Goal: Find specific page/section: Find specific page/section

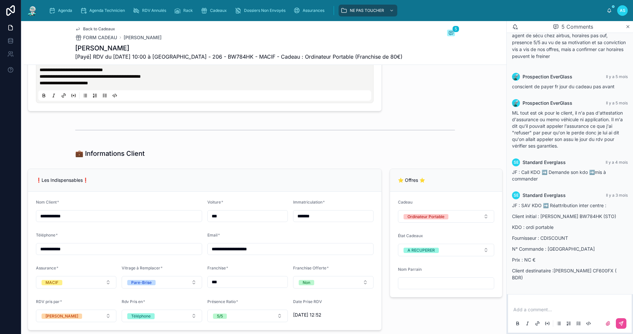
scroll to position [527, 0]
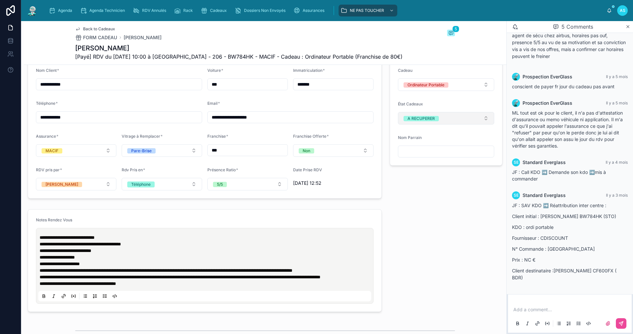
click at [417, 122] on button "A RECUPERER" at bounding box center [446, 118] width 96 height 13
click at [416, 180] on div "OFFERT" at bounding box center [409, 181] width 15 height 5
click at [58, 10] on span "Agenda" at bounding box center [65, 10] width 14 height 5
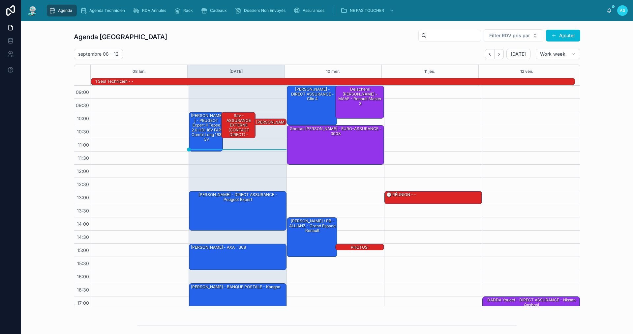
click at [55, 9] on icon "scrollable content" at bounding box center [52, 10] width 7 height 7
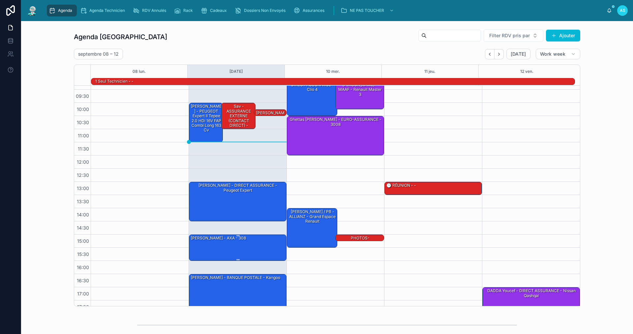
scroll to position [17, 0]
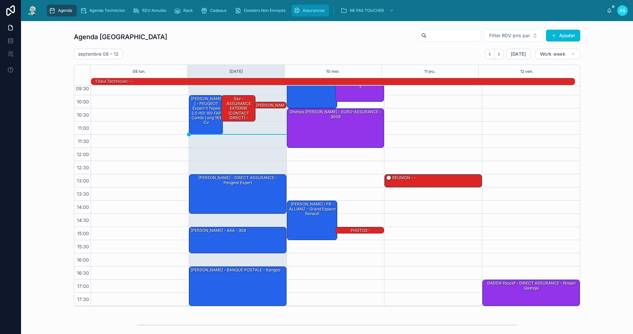
click at [311, 6] on div "Assurances" at bounding box center [310, 10] width 34 height 11
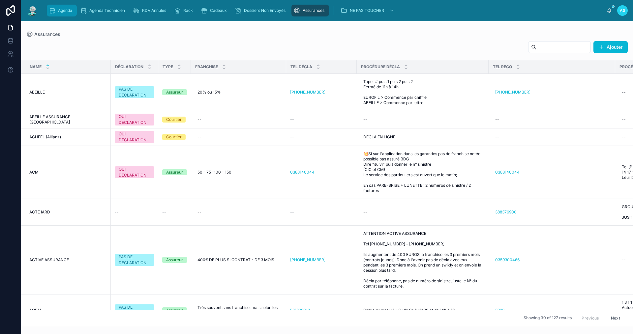
click at [65, 14] on div "Agenda" at bounding box center [62, 10] width 26 height 11
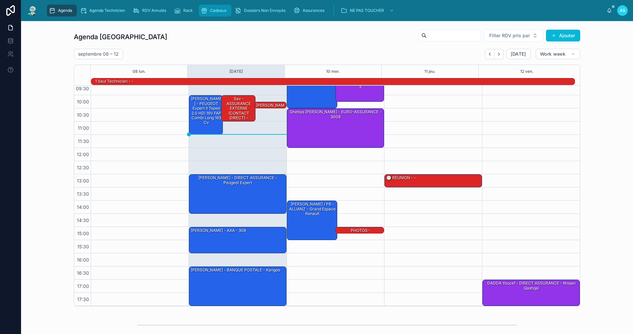
click at [209, 14] on div "Cadeaux" at bounding box center [215, 10] width 29 height 11
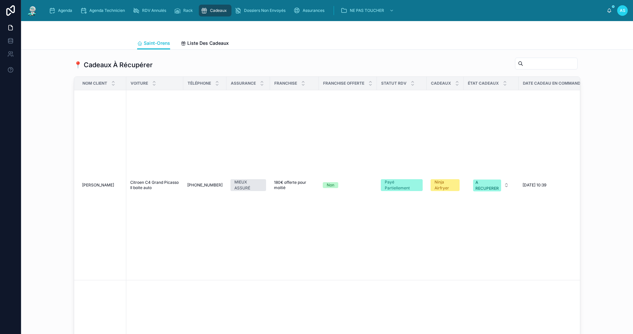
scroll to position [659, 0]
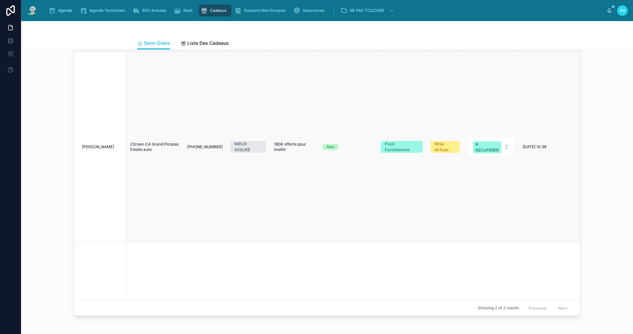
click at [108, 150] on span "[PERSON_NAME]" at bounding box center [98, 146] width 32 height 5
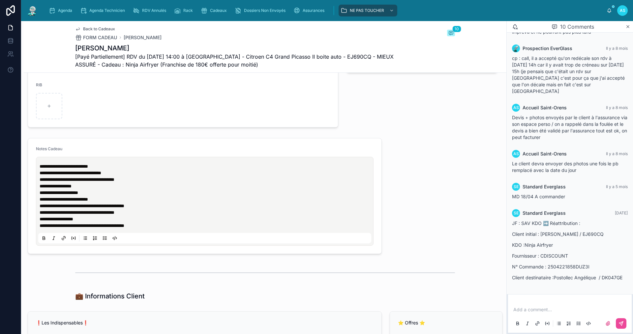
scroll to position [297, 0]
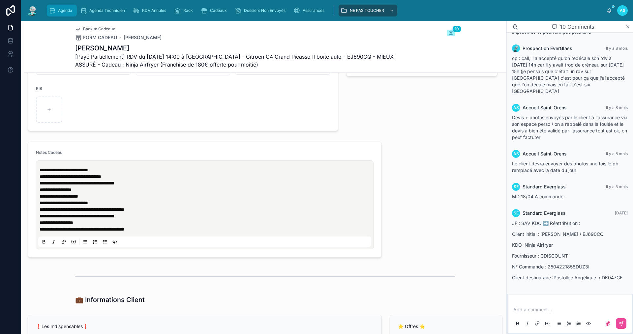
click at [71, 13] on span "Agenda" at bounding box center [65, 10] width 14 height 5
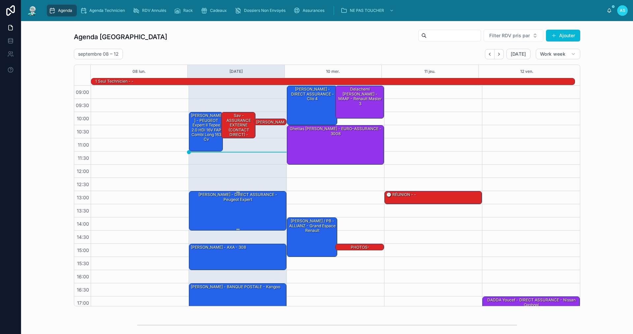
click at [228, 203] on div "[PERSON_NAME] - DIRECT ASSURANCE - Peugeot expert" at bounding box center [238, 210] width 96 height 38
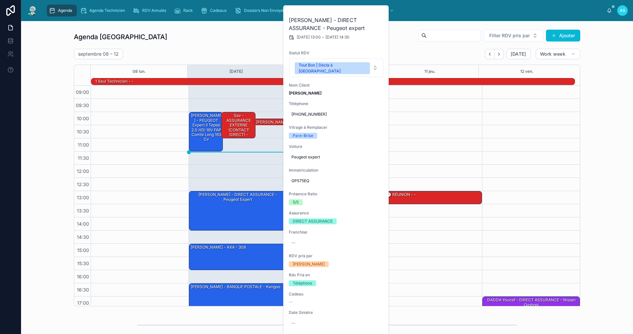
click at [254, 46] on div "Agenda Saint-Orens Filter RDV pris par Ajouter [DATE] – [DATE] [DATE] Work week…" at bounding box center [327, 167] width 506 height 277
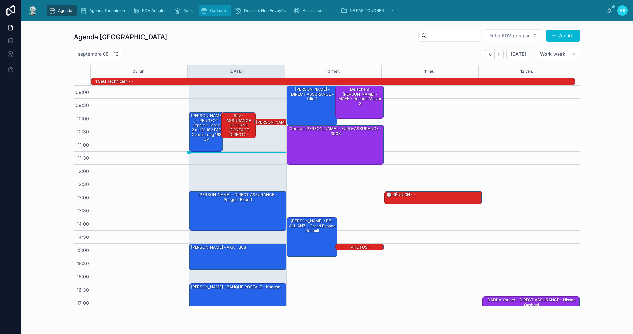
click at [204, 10] on icon "scrollable content" at bounding box center [204, 10] width 7 height 7
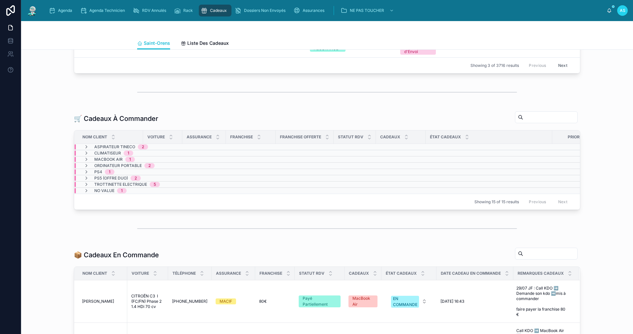
scroll to position [99, 0]
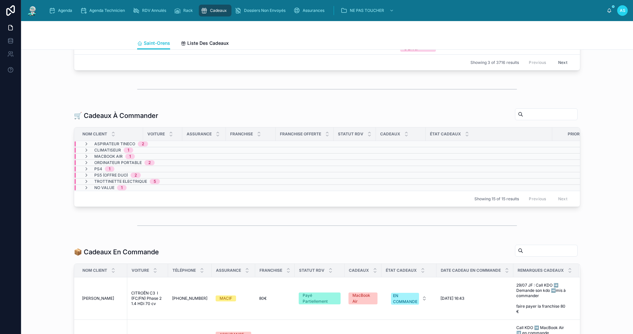
click at [145, 184] on div "Trottinette Electrique 5" at bounding box center [127, 181] width 66 height 5
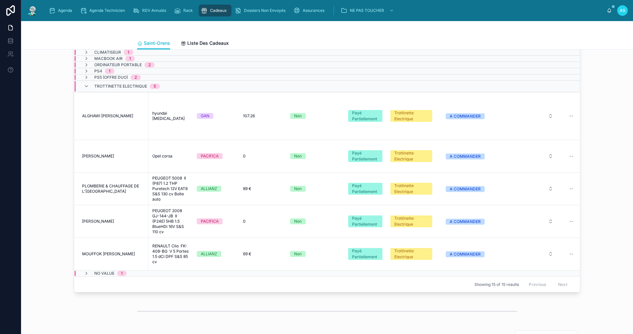
scroll to position [198, 0]
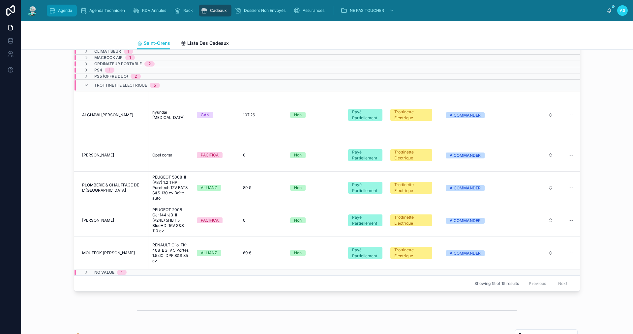
click at [66, 13] on div "Agenda" at bounding box center [62, 10] width 26 height 11
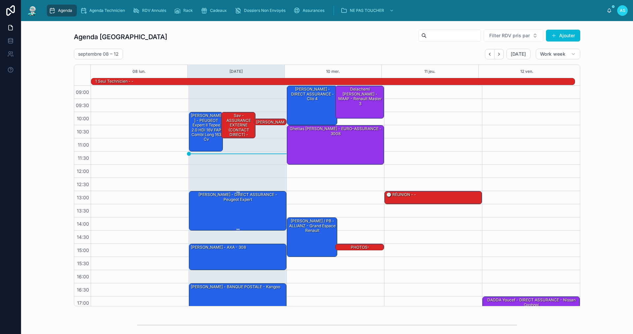
click at [242, 198] on div "[PERSON_NAME] - DIRECT ASSURANCE - Peugeot expert" at bounding box center [238, 197] width 96 height 11
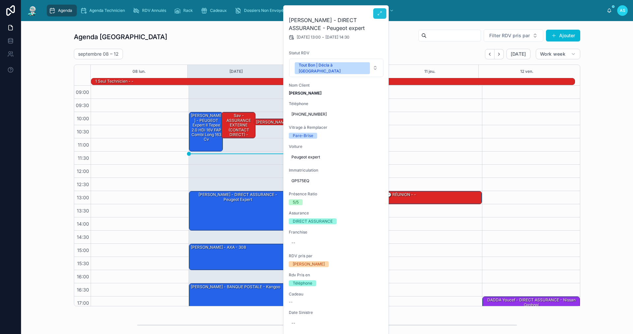
click at [383, 14] on button at bounding box center [379, 13] width 13 height 11
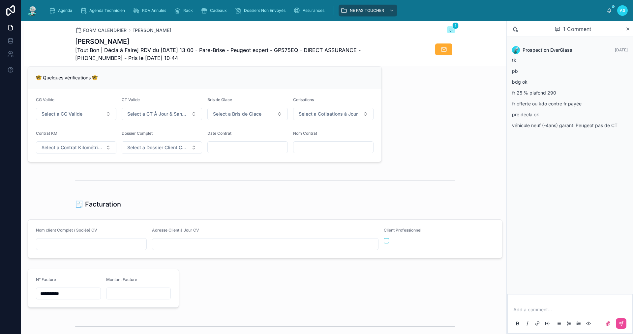
scroll to position [527, 0]
click at [59, 9] on span "Agenda" at bounding box center [65, 10] width 14 height 5
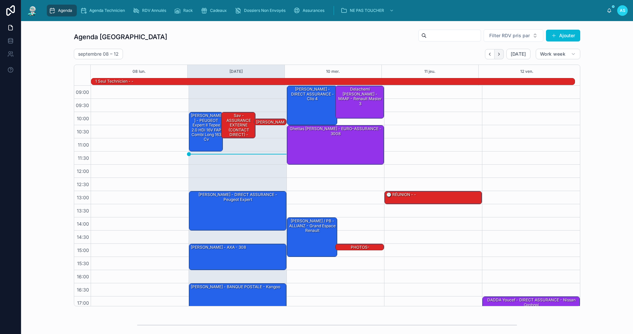
click at [497, 56] on icon "Next" at bounding box center [498, 54] width 5 height 5
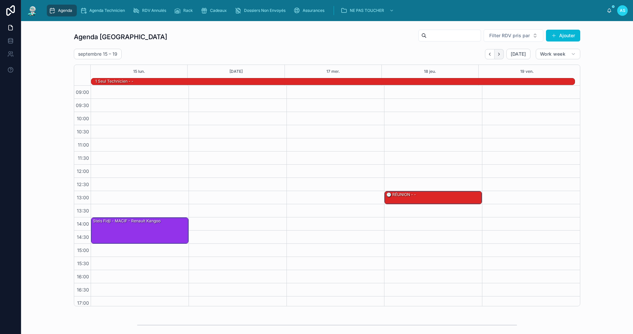
click at [496, 56] on icon "Next" at bounding box center [498, 54] width 5 height 5
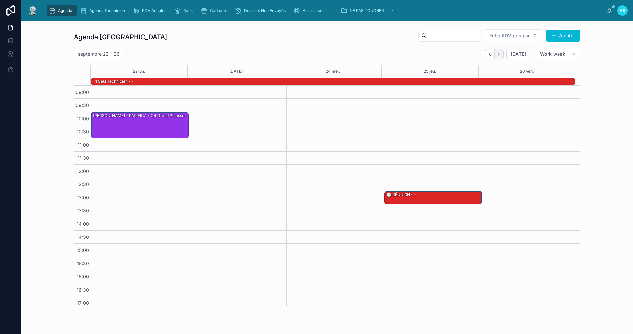
click at [495, 56] on button "Next" at bounding box center [498, 54] width 9 height 10
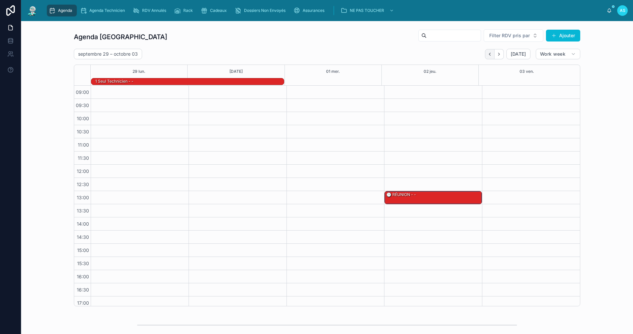
click at [485, 54] on button "Back" at bounding box center [490, 54] width 10 height 10
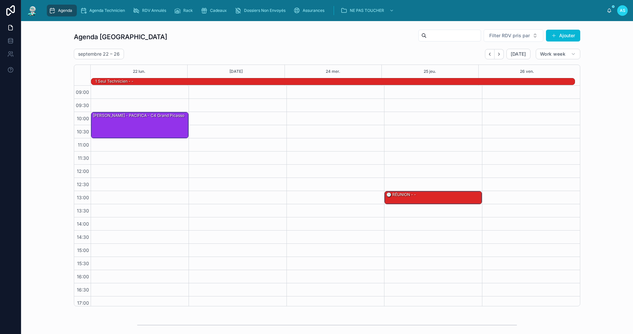
click at [485, 54] on button "Back" at bounding box center [490, 54] width 10 height 10
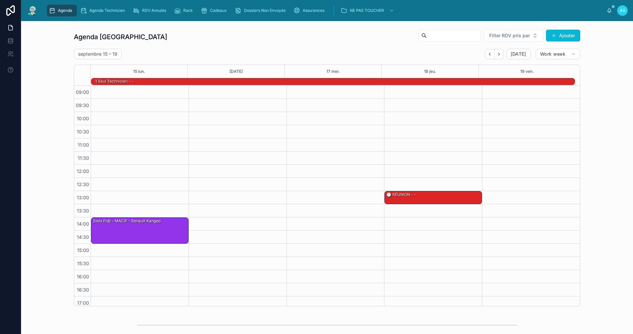
click at [485, 54] on button "Back" at bounding box center [490, 54] width 10 height 10
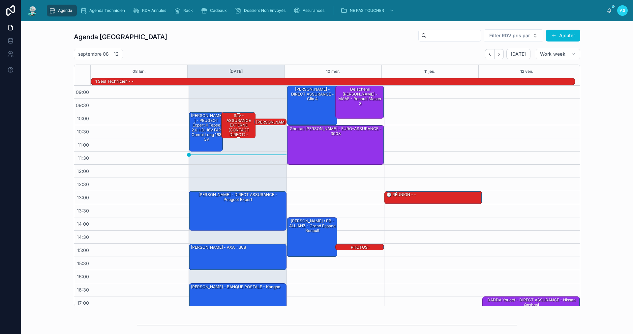
click at [227, 133] on div "sav - ASSURANCE EXTERNE (CONTACT DIRECT) - zafira" at bounding box center [238, 128] width 32 height 30
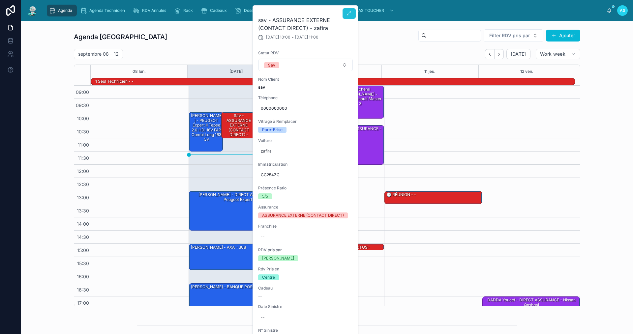
click at [347, 14] on icon at bounding box center [348, 13] width 5 height 5
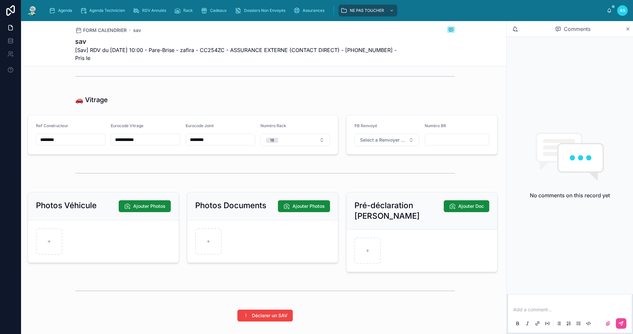
scroll to position [791, 0]
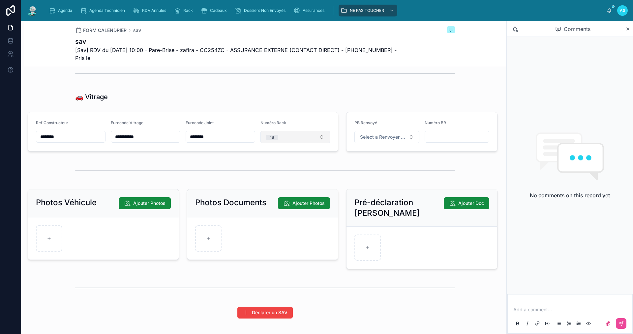
click at [296, 143] on button "18" at bounding box center [295, 137] width 70 height 13
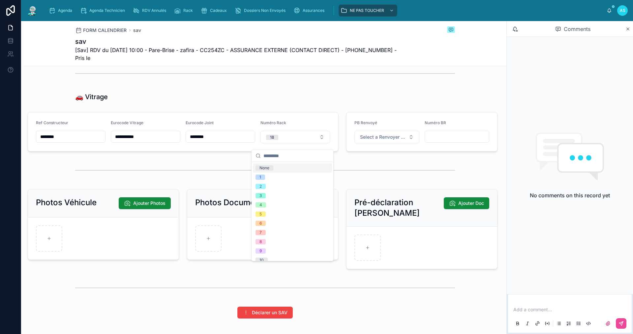
click at [279, 166] on div "None" at bounding box center [292, 167] width 79 height 9
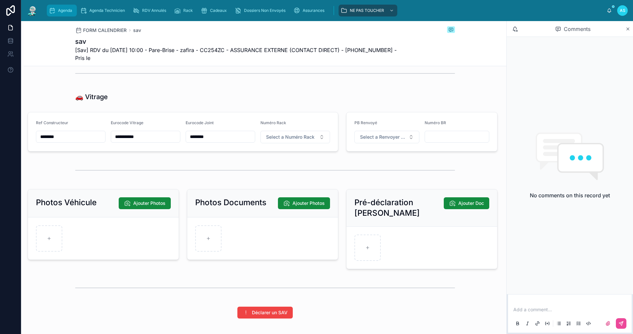
click at [56, 13] on div "Agenda" at bounding box center [62, 10] width 26 height 11
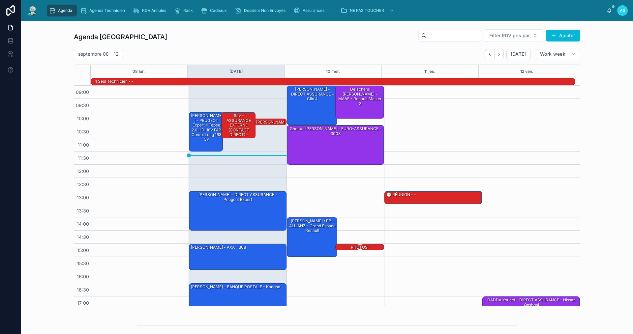
click at [357, 247] on div "PHOTOS-[PERSON_NAME] / TPANO - ALLIANZ - Grand espace Renault" at bounding box center [359, 255] width 47 height 20
click at [224, 202] on div "[PERSON_NAME] - DIRECT ASSURANCE - Peugeot expert" at bounding box center [238, 197] width 96 height 11
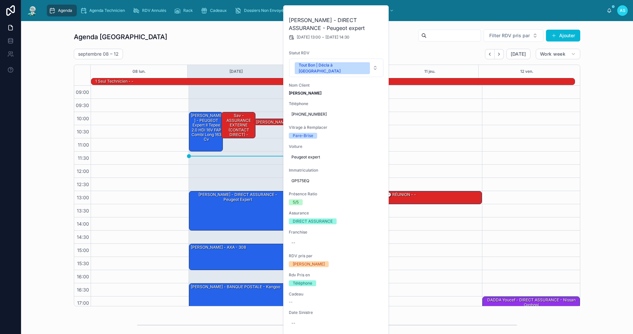
click at [602, 203] on div "Agenda Saint-Orens Filter RDV pris par Ajouter [DATE] – [DATE] [DATE] Work week…" at bounding box center [326, 167] width 601 height 283
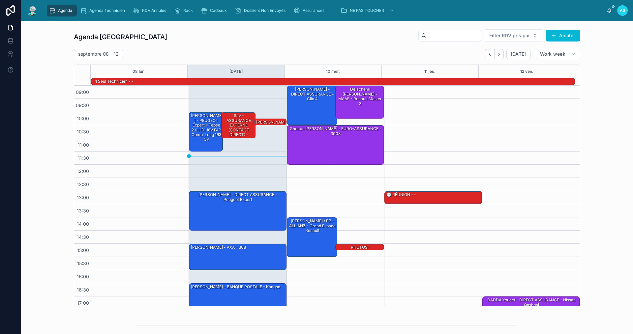
click at [347, 144] on div "Ghettas [PERSON_NAME] - EURO-ASSURANCE - 3008" at bounding box center [336, 145] width 96 height 38
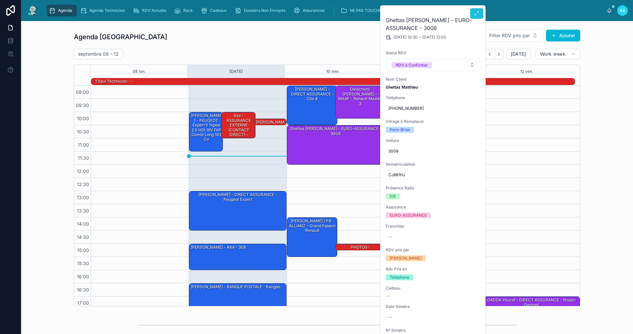
click at [477, 12] on icon at bounding box center [476, 13] width 5 height 5
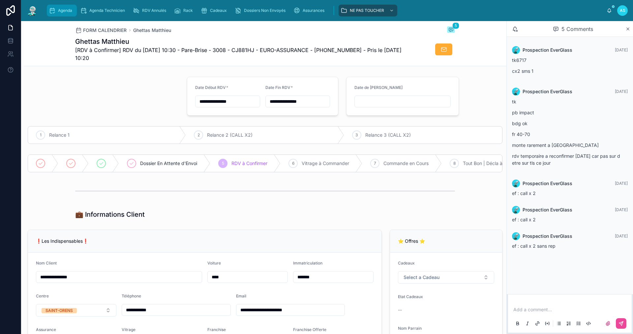
click at [63, 14] on div "Agenda" at bounding box center [62, 10] width 26 height 11
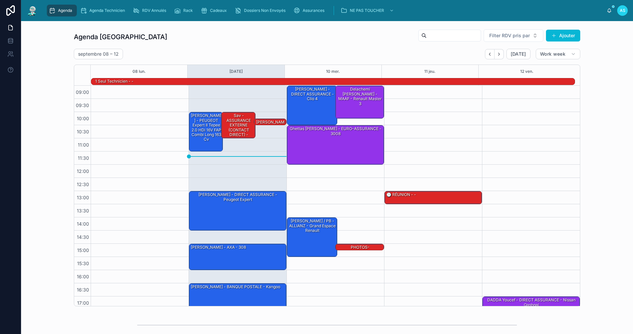
click at [136, 261] on div at bounding box center [140, 204] width 98 height 237
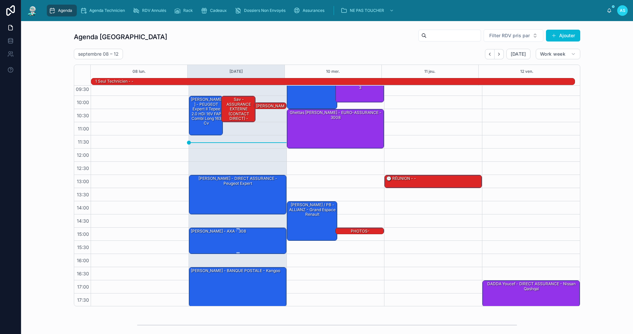
scroll to position [17, 0]
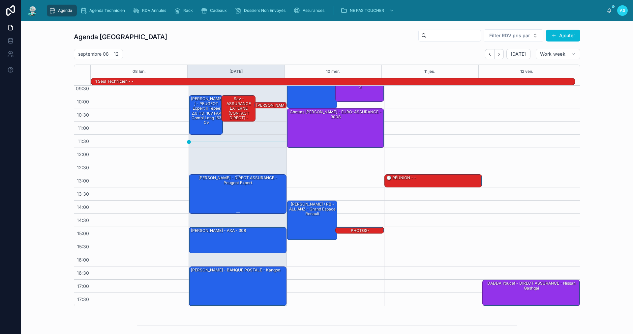
drag, startPoint x: 257, startPoint y: 197, endPoint x: 258, endPoint y: 190, distance: 6.6
click at [257, 196] on div "[PERSON_NAME] - DIRECT ASSURANCE - Peugeot expert" at bounding box center [238, 194] width 96 height 38
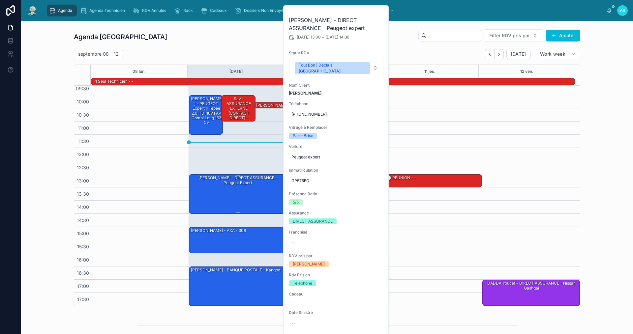
click at [236, 199] on div "[PERSON_NAME] - DIRECT ASSURANCE - Peugeot expert" at bounding box center [238, 194] width 96 height 38
click at [235, 201] on div "[PERSON_NAME] - DIRECT ASSURANCE - Peugeot expert" at bounding box center [238, 194] width 96 height 38
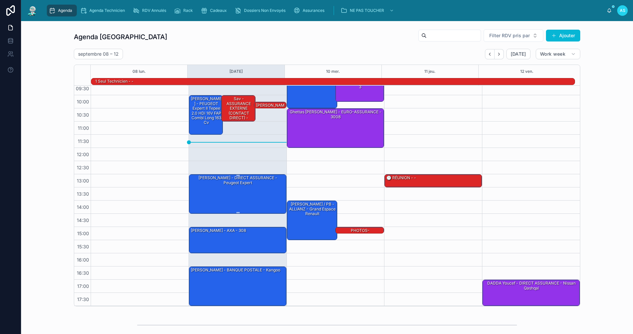
click at [235, 201] on div "[PERSON_NAME] - DIRECT ASSURANCE - Peugeot expert" at bounding box center [238, 194] width 96 height 38
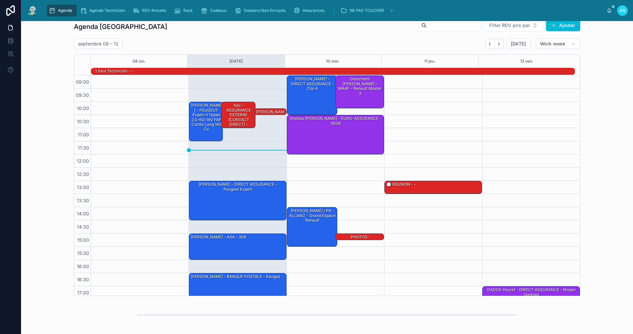
scroll to position [0, 0]
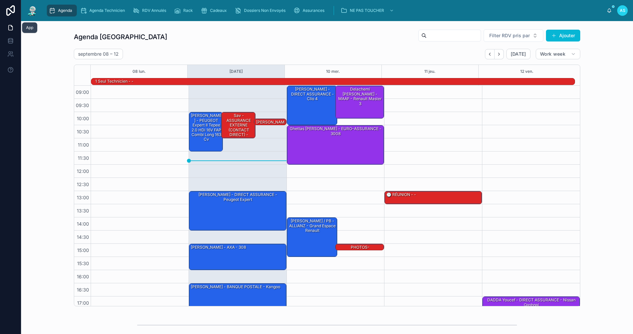
drag, startPoint x: 0, startPoint y: 88, endPoint x: 0, endPoint y: 241, distance: 153.2
click at [54, 215] on div "Agenda Saint-Orens Filter RDV pris par Ajouter [DATE] – [DATE] [DATE] Work week…" at bounding box center [326, 167] width 601 height 283
click at [212, 12] on span "Cadeaux" at bounding box center [218, 10] width 17 height 5
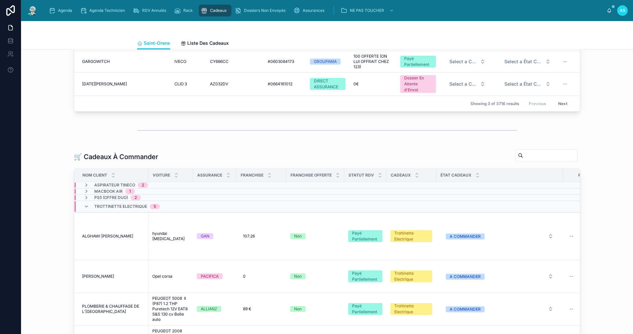
scroll to position [165, 0]
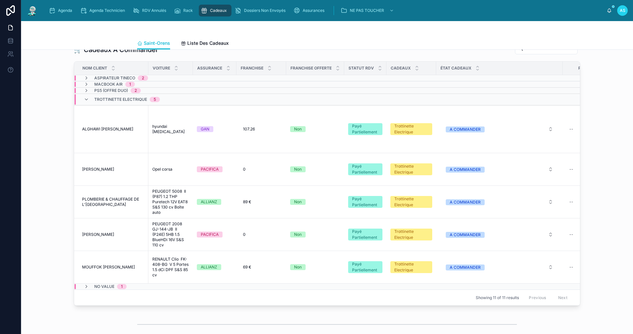
click at [107, 102] on span "Trottinette Electrique" at bounding box center [120, 99] width 53 height 5
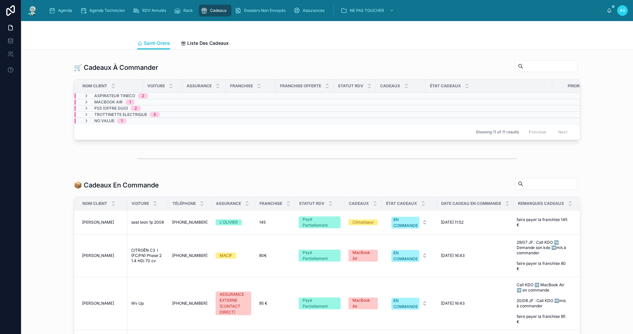
scroll to position [132, 0]
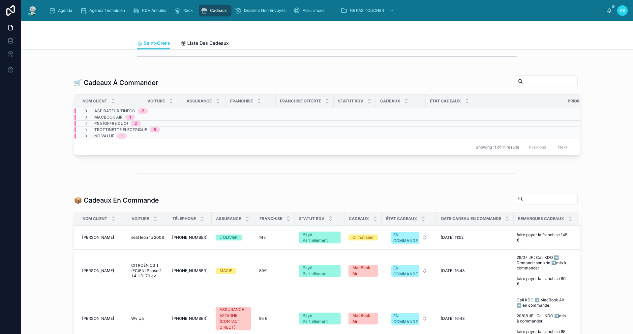
click at [121, 139] on span "1" at bounding box center [122, 135] width 10 height 5
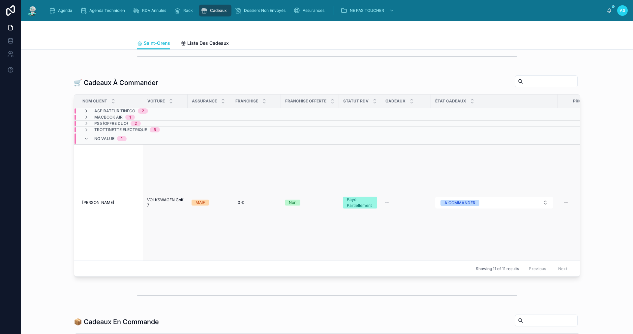
click at [114, 205] on span "[PERSON_NAME]" at bounding box center [98, 202] width 32 height 5
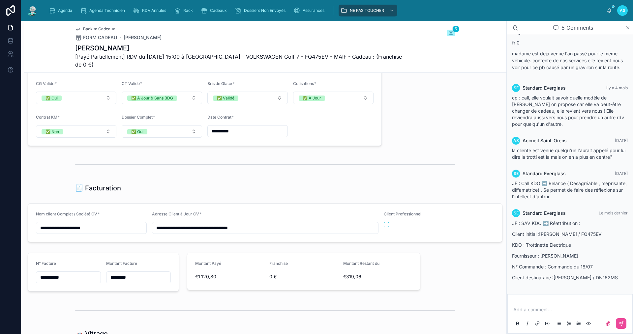
scroll to position [1087, 0]
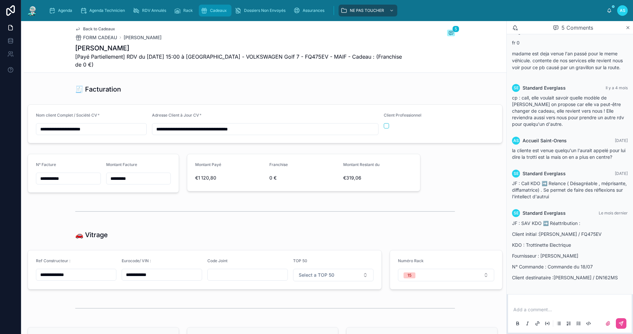
click at [204, 9] on icon "scrollable content" at bounding box center [204, 10] width 7 height 7
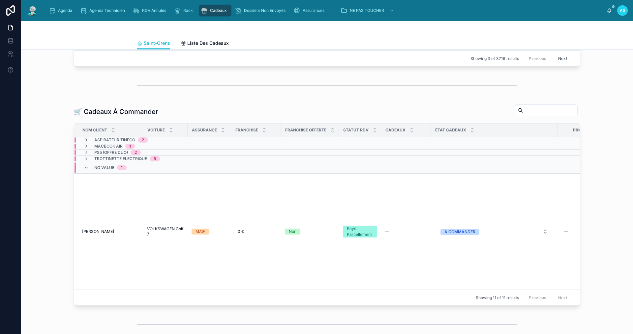
scroll to position [132, 0]
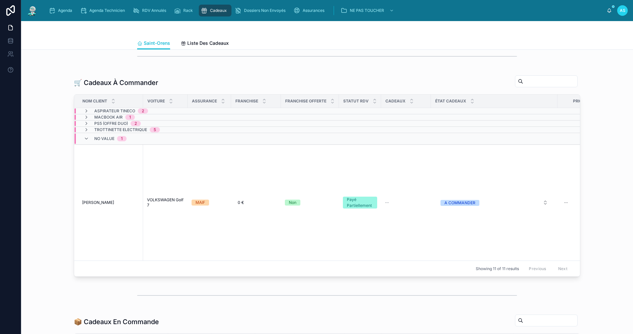
click at [108, 141] on span "No value" at bounding box center [104, 138] width 20 height 5
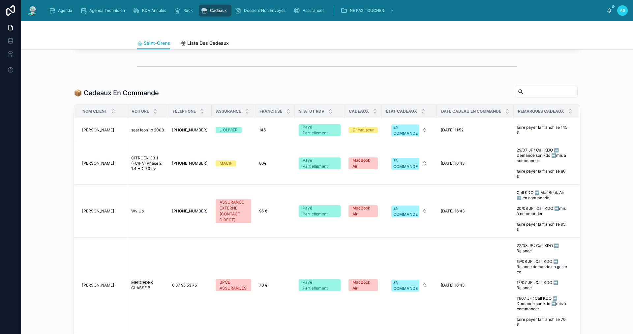
scroll to position [231, 0]
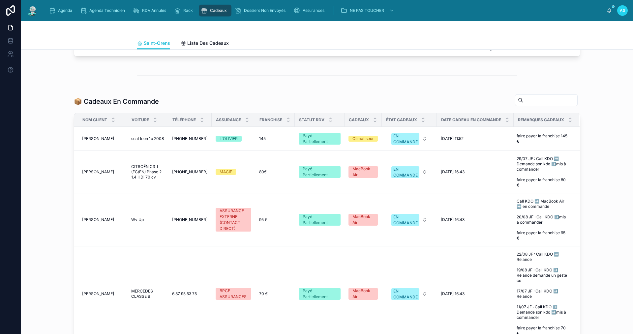
click at [253, 102] on div "📦 Cadeaux En Commande Nom Client Voiture Téléphone Assurance Franchise Statut R…" at bounding box center [326, 242] width 601 height 303
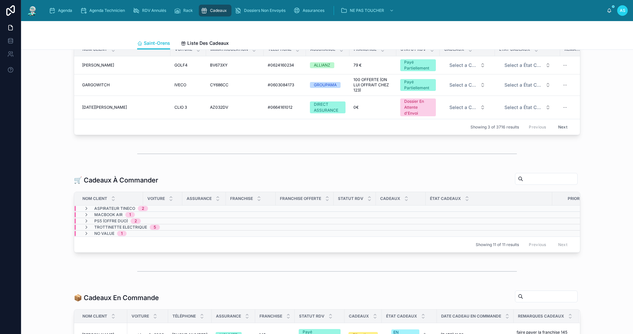
scroll to position [33, 0]
